Goal: Task Accomplishment & Management: Use online tool/utility

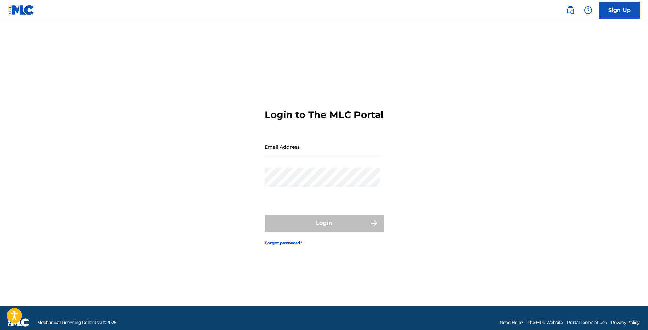
type input "[EMAIL_ADDRESS][DOMAIN_NAME]"
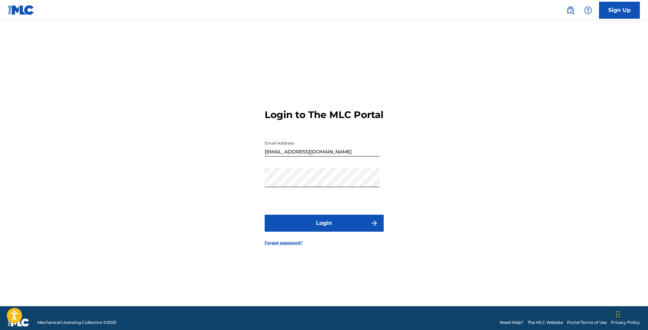
click at [320, 231] on button "Login" at bounding box center [323, 222] width 119 height 17
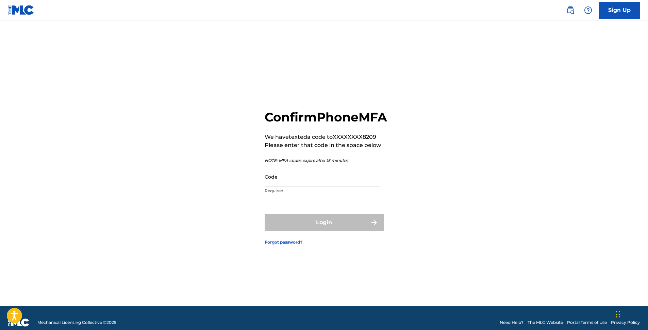
click at [298, 186] on input "Code" at bounding box center [321, 176] width 115 height 19
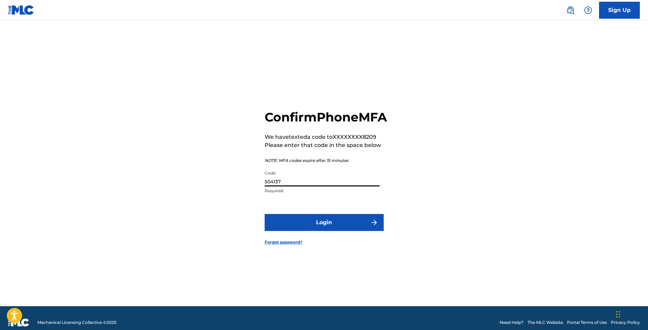
type input "504137"
click at [327, 231] on button "Login" at bounding box center [323, 222] width 119 height 17
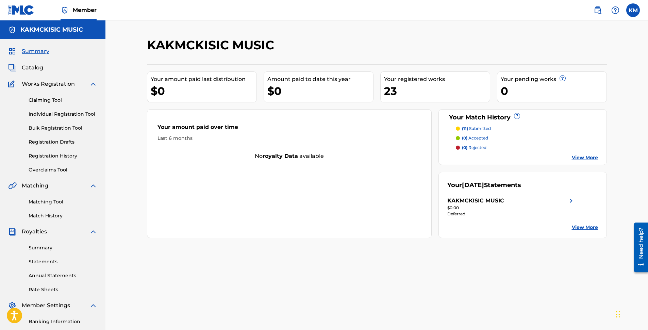
click at [37, 101] on link "Claiming Tool" at bounding box center [63, 100] width 69 height 7
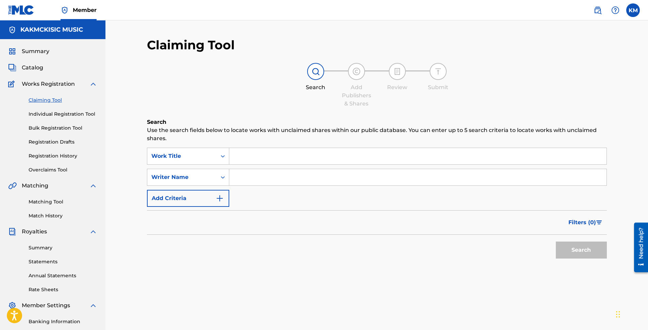
click at [218, 198] on img "Search Form" at bounding box center [220, 198] width 8 height 8
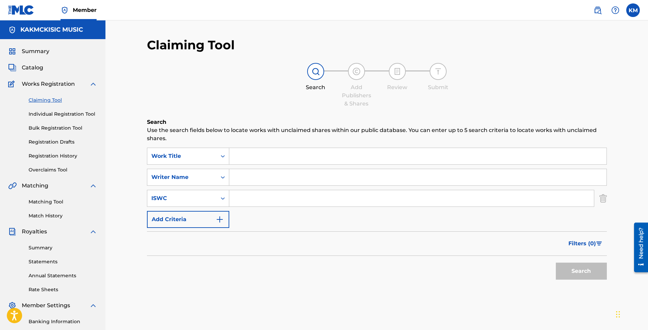
click at [605, 200] on img "Search Form" at bounding box center [602, 198] width 7 height 17
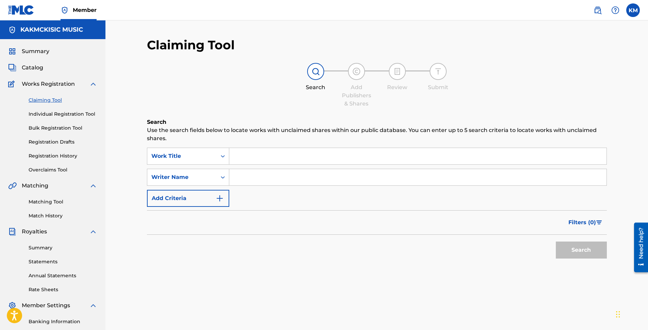
click at [239, 178] on input "Search Form" at bounding box center [417, 177] width 377 height 16
type input "[PERSON_NAME]"
click at [590, 249] on button "Search" at bounding box center [580, 249] width 51 height 17
click at [50, 200] on link "Matching Tool" at bounding box center [63, 201] width 69 height 7
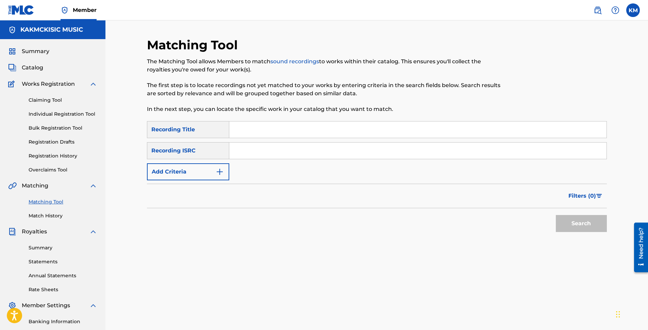
click at [203, 171] on button "Add Criteria" at bounding box center [188, 171] width 82 height 17
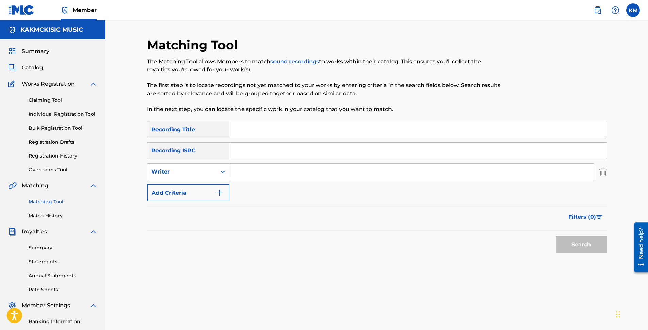
click at [242, 168] on input "Search Form" at bounding box center [411, 171] width 364 height 16
type input "[PERSON_NAME]"
click at [585, 247] on button "Search" at bounding box center [580, 244] width 51 height 17
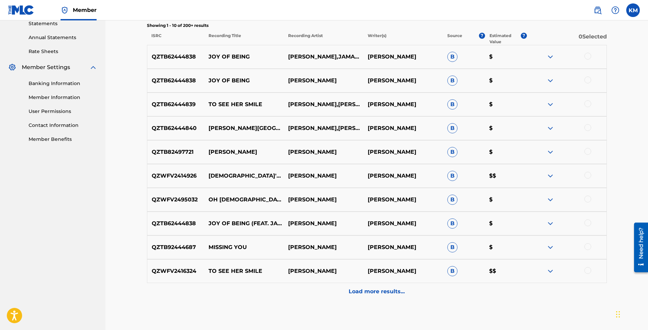
scroll to position [272, 0]
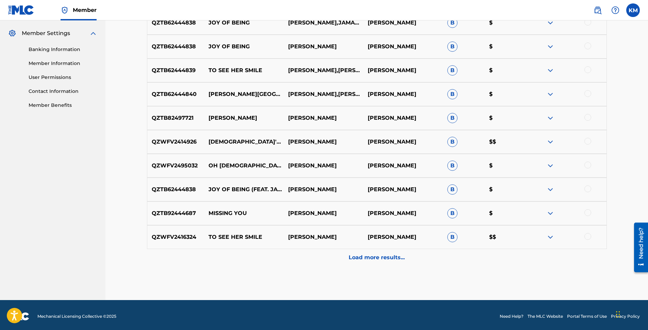
click at [388, 257] on p "Load more results..." at bounding box center [376, 257] width 56 height 8
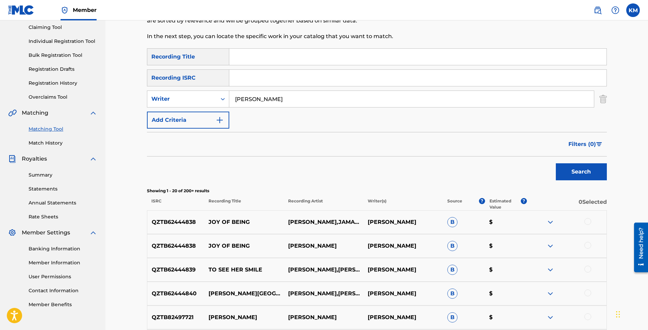
scroll to position [0, 0]
